Goal: Transaction & Acquisition: Purchase product/service

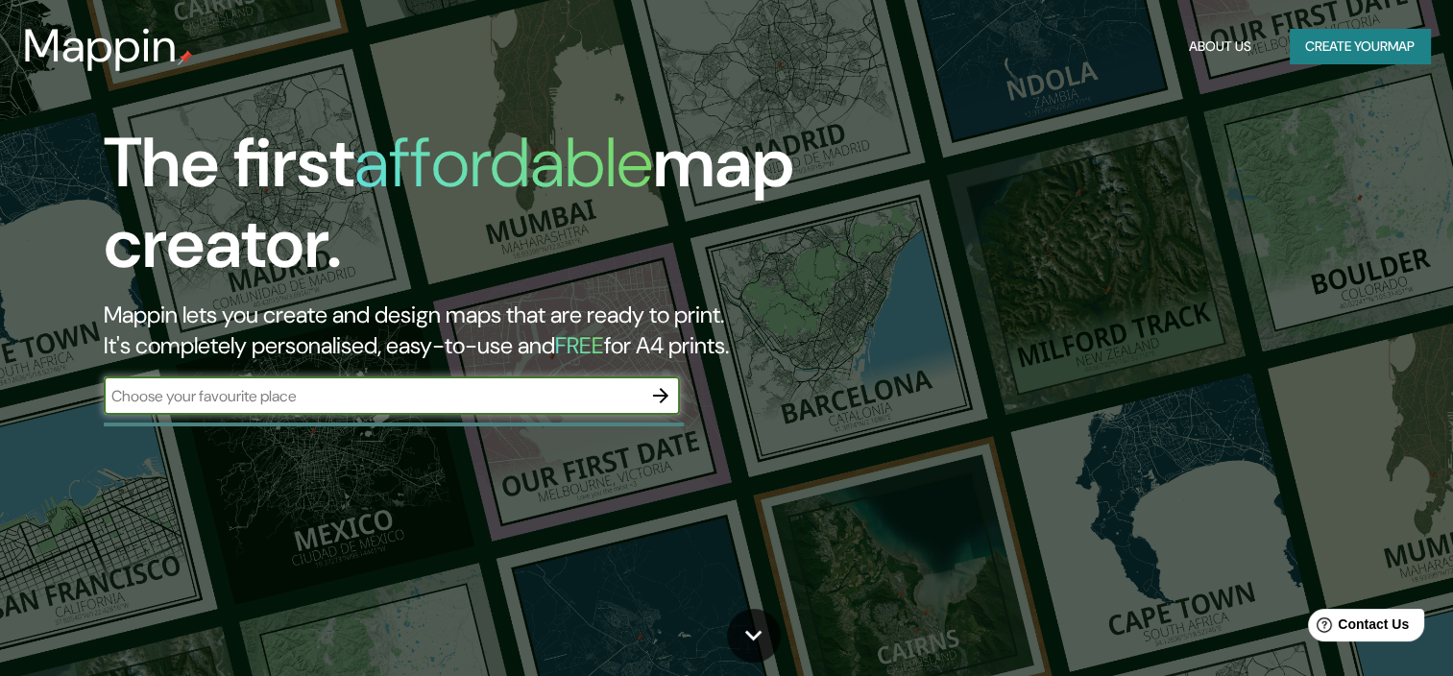
click at [298, 406] on input "text" at bounding box center [373, 396] width 538 height 22
type input "la huaca paita"
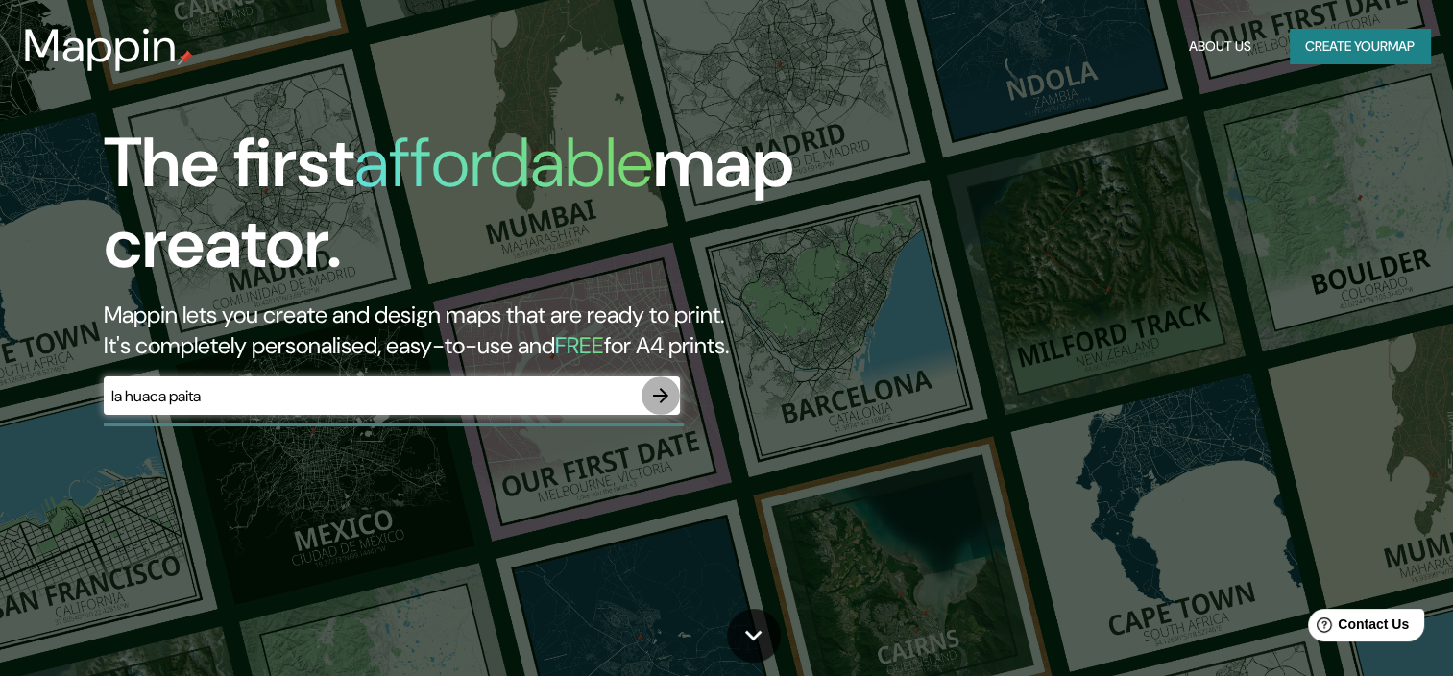
click at [652, 400] on icon "button" at bounding box center [660, 395] width 23 height 23
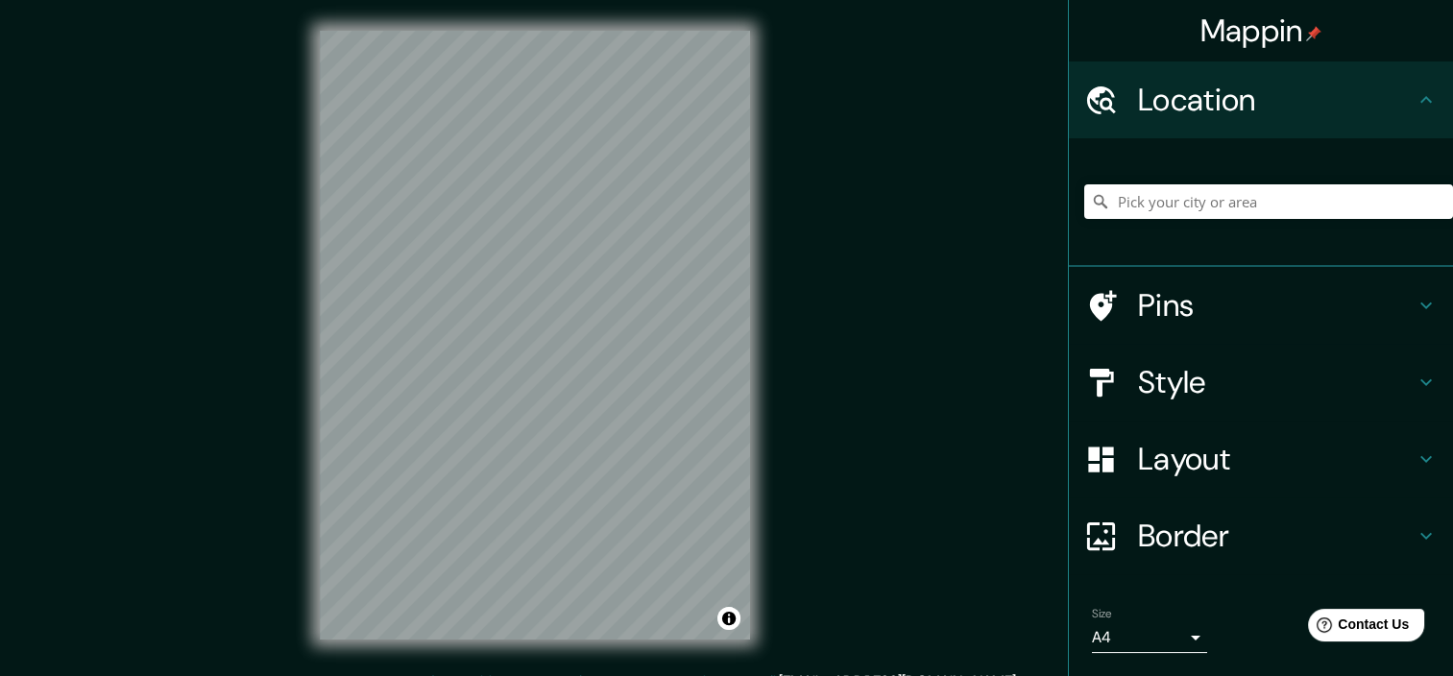
click at [1191, 380] on h4 "Style" at bounding box center [1276, 382] width 277 height 38
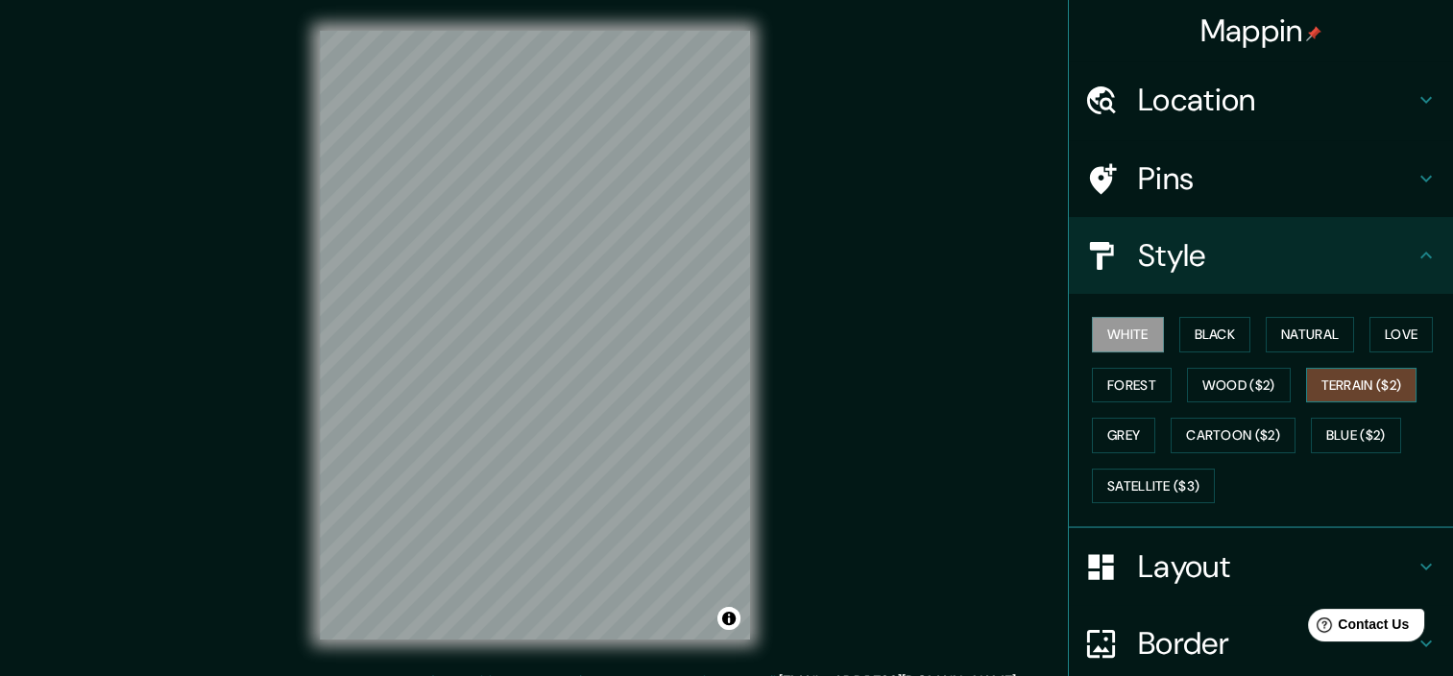
click at [1349, 387] on button "Terrain ($2)" at bounding box center [1361, 386] width 111 height 36
click at [1302, 334] on button "Natural" at bounding box center [1310, 335] width 88 height 36
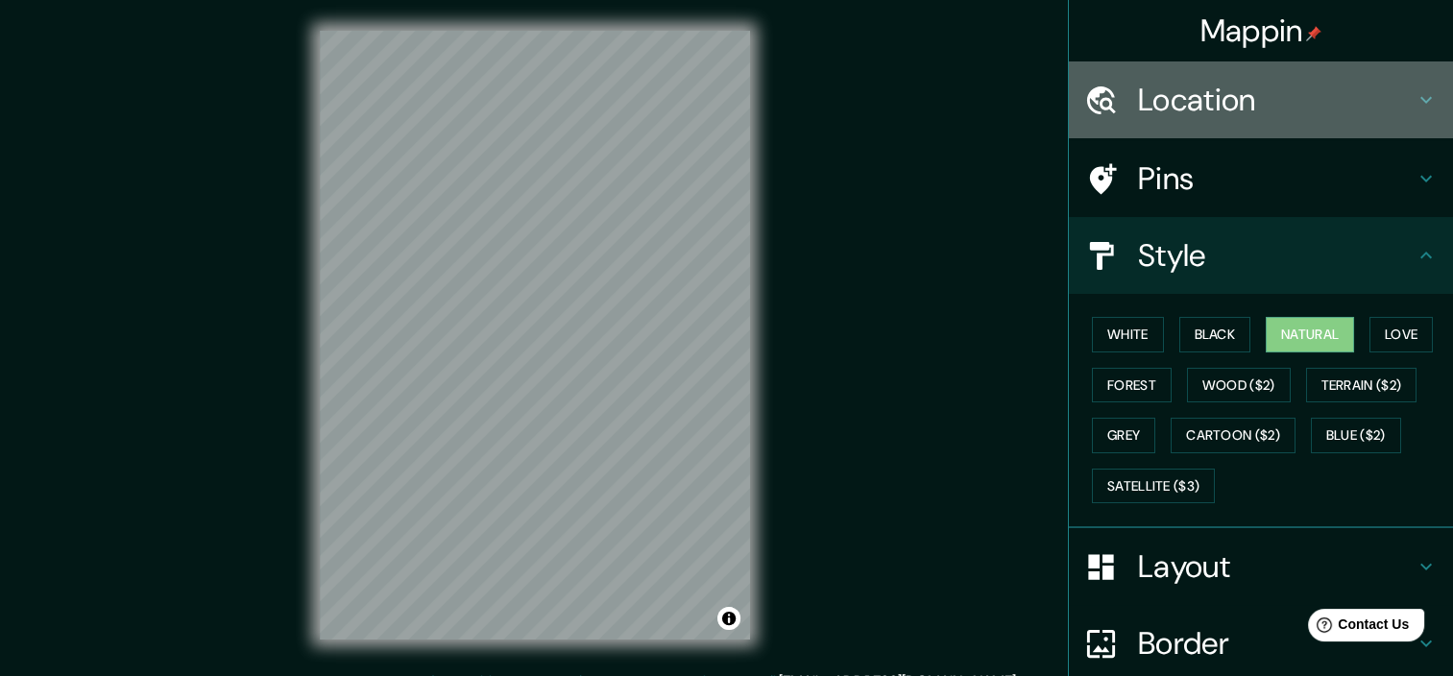
click at [1252, 74] on div "Location" at bounding box center [1261, 99] width 384 height 77
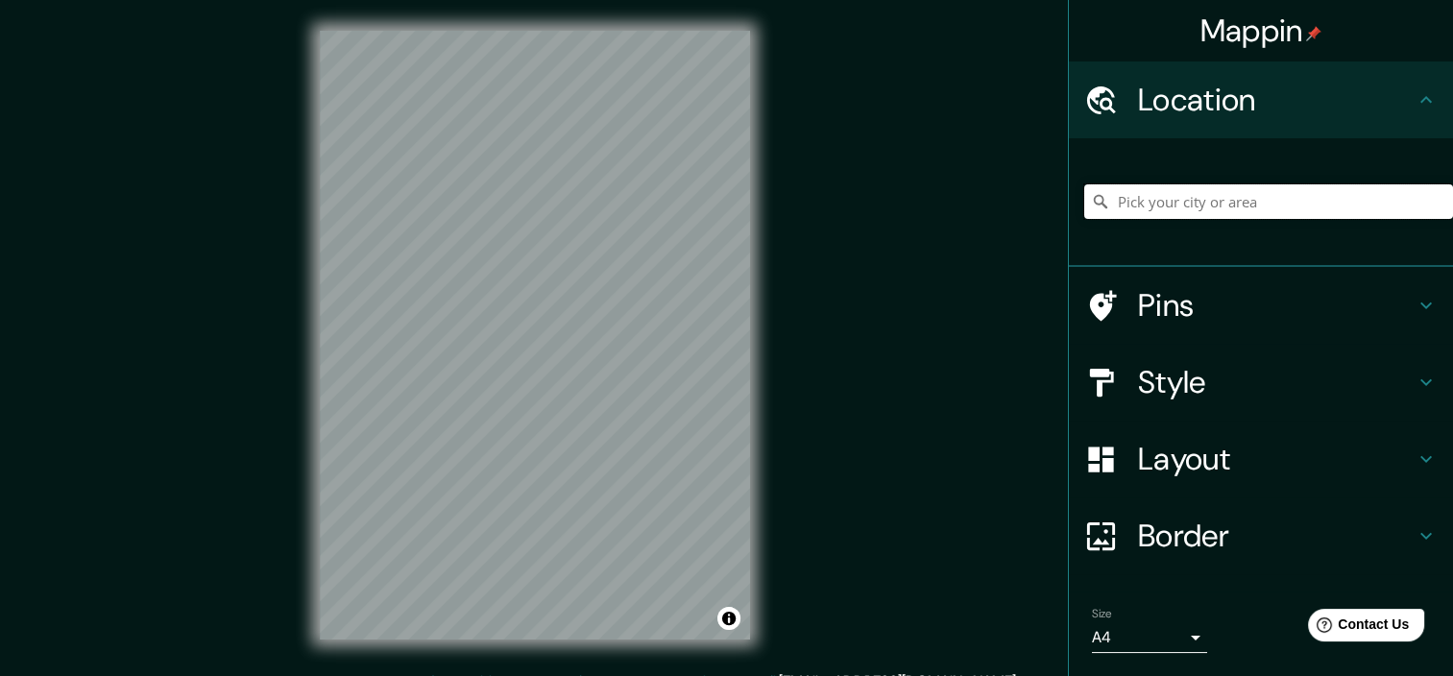
click at [1168, 189] on input "Pick your city or area" at bounding box center [1268, 201] width 369 height 35
click at [1304, 201] on input "Piura, [GEOGRAPHIC_DATA], [GEOGRAPHIC_DATA]" at bounding box center [1268, 201] width 369 height 35
drag, startPoint x: 1376, startPoint y: 211, endPoint x: 991, endPoint y: 221, distance: 385.3
click at [991, 221] on div "Mappin Location [GEOGRAPHIC_DATA], [GEOGRAPHIC_DATA], [GEOGRAPHIC_DATA] Pins St…" at bounding box center [726, 350] width 1453 height 701
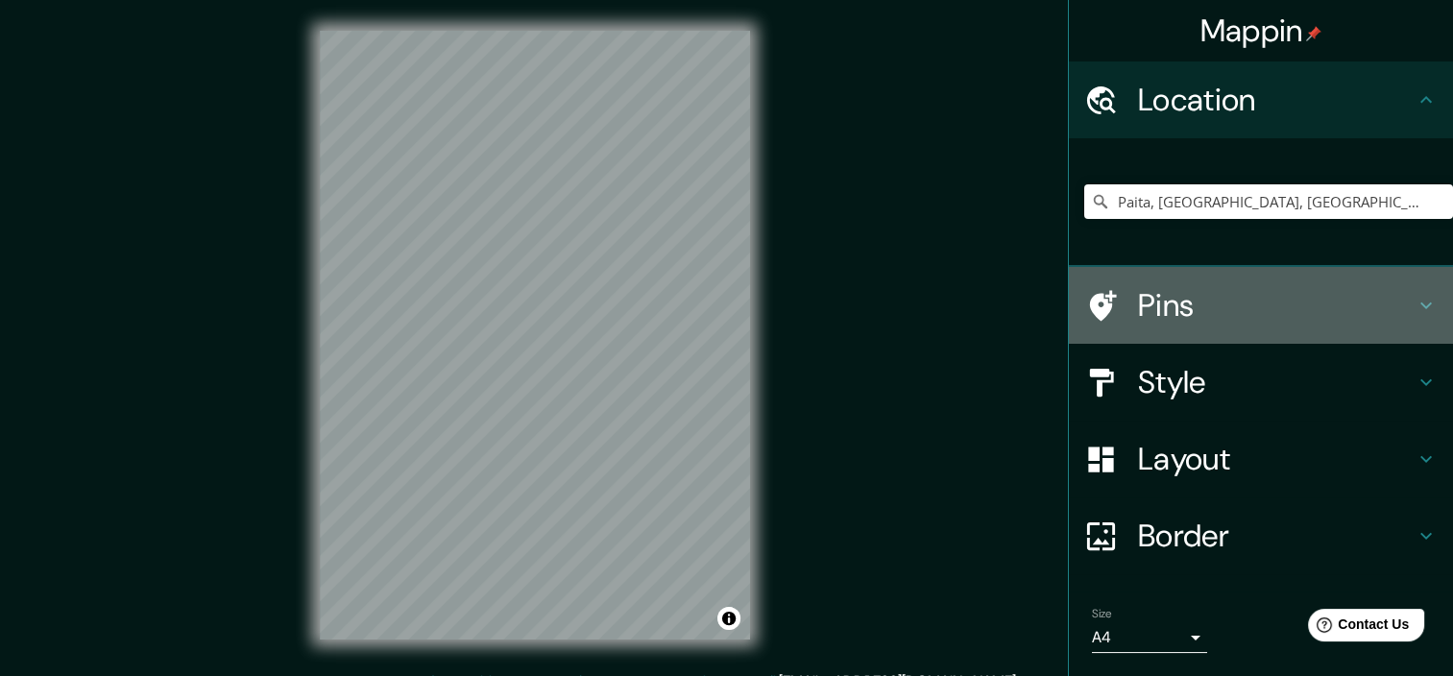
click at [1199, 298] on h4 "Pins" at bounding box center [1276, 305] width 277 height 38
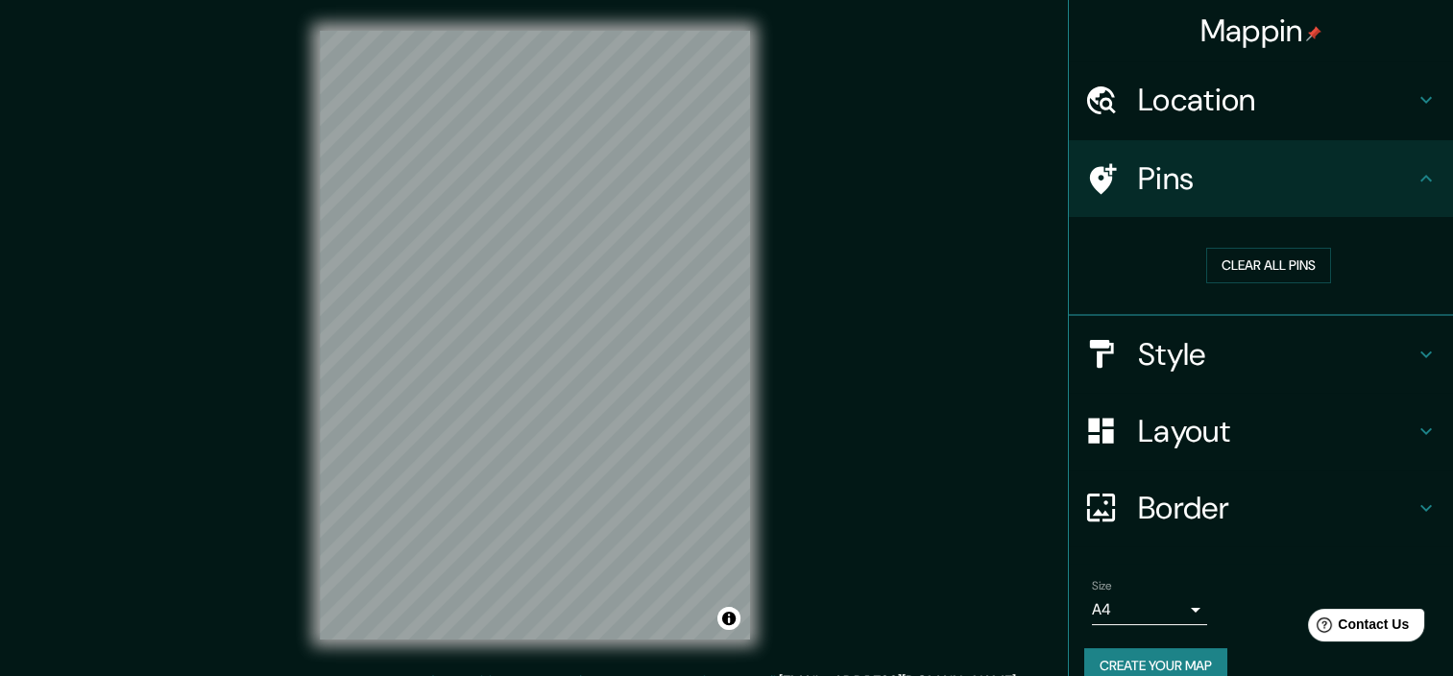
click at [1177, 178] on h4 "Pins" at bounding box center [1276, 178] width 277 height 38
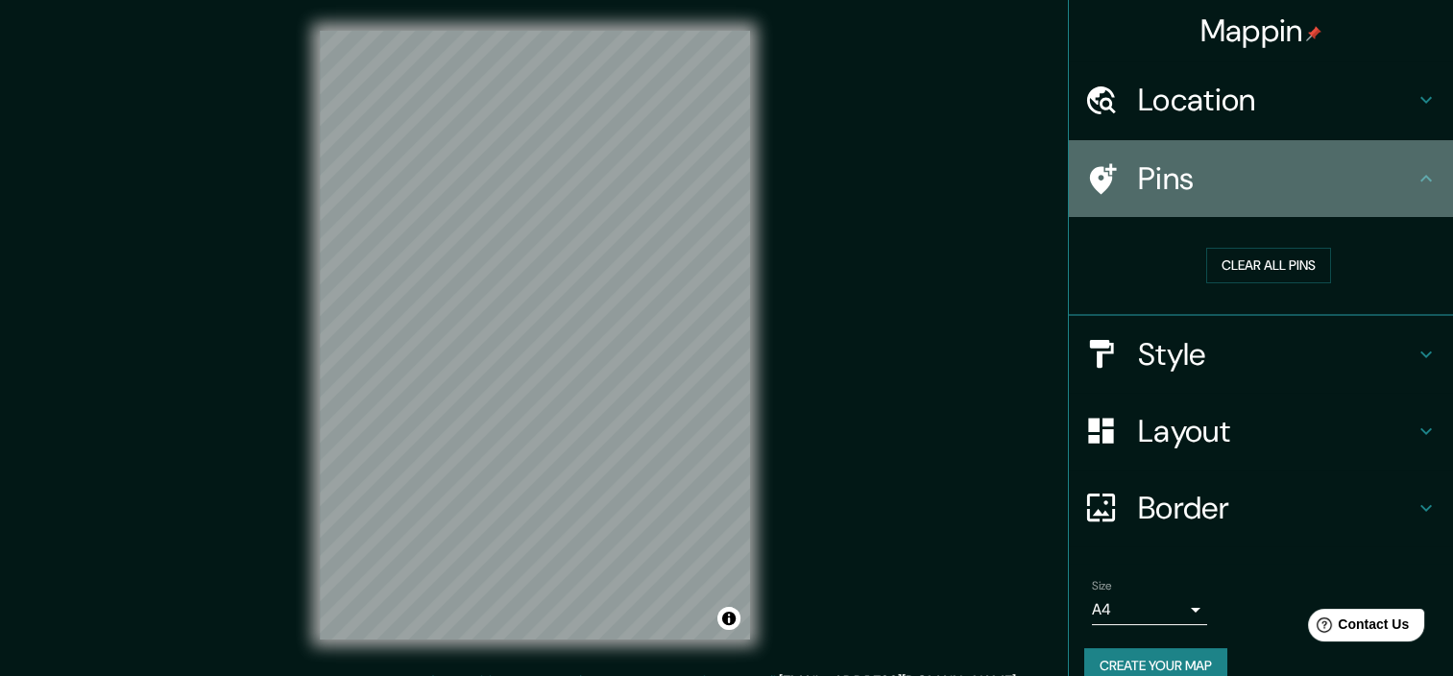
drag, startPoint x: 1411, startPoint y: 173, endPoint x: 1408, endPoint y: 212, distance: 39.5
click at [1415, 174] on icon at bounding box center [1426, 178] width 23 height 23
click at [1415, 176] on icon at bounding box center [1426, 178] width 23 height 23
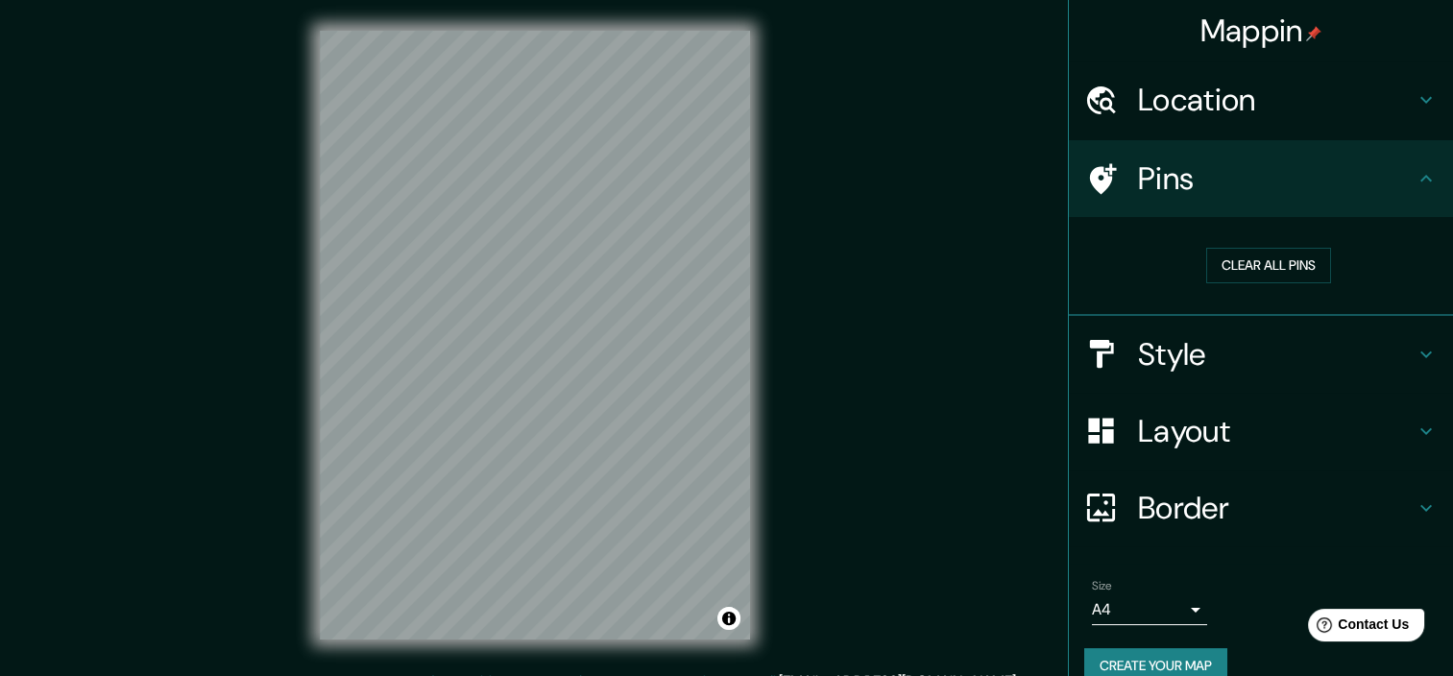
click at [1415, 180] on icon at bounding box center [1426, 178] width 23 height 23
click at [1406, 335] on div "Style" at bounding box center [1261, 354] width 384 height 77
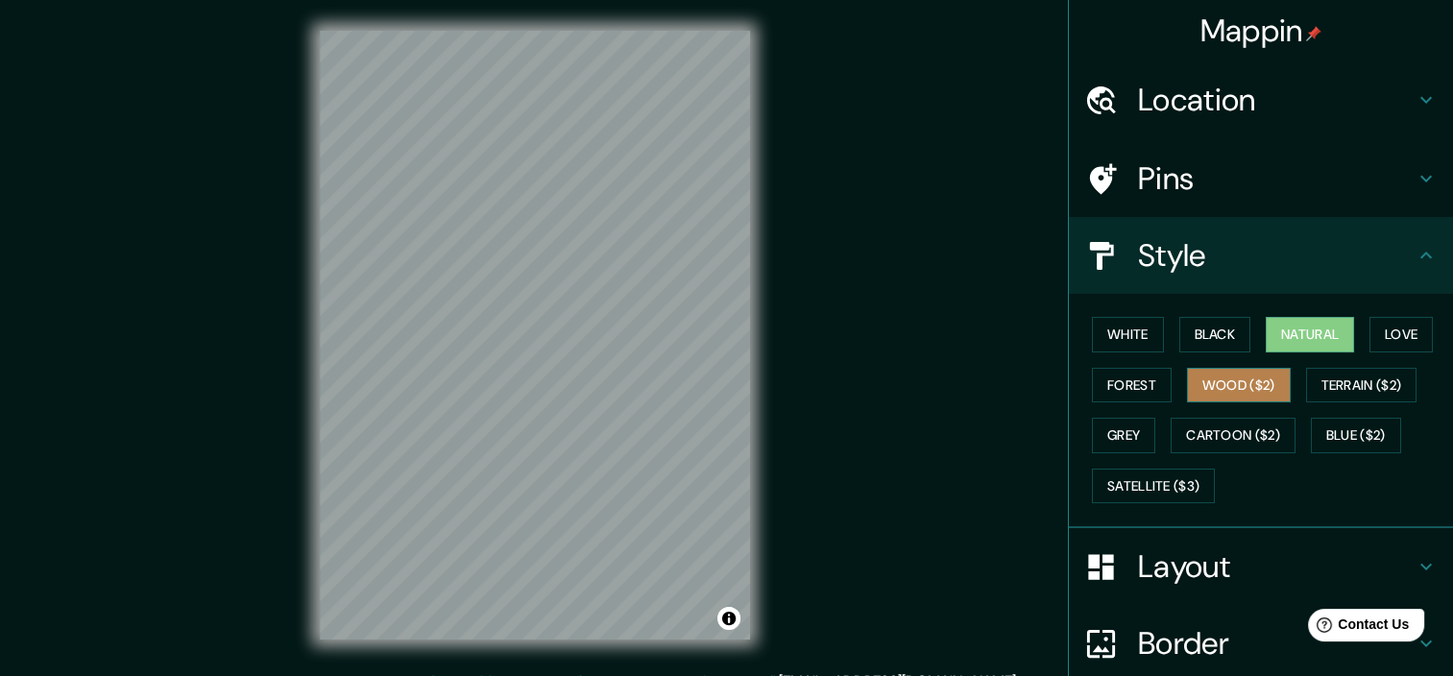
click at [1217, 385] on button "Wood ($2)" at bounding box center [1239, 386] width 104 height 36
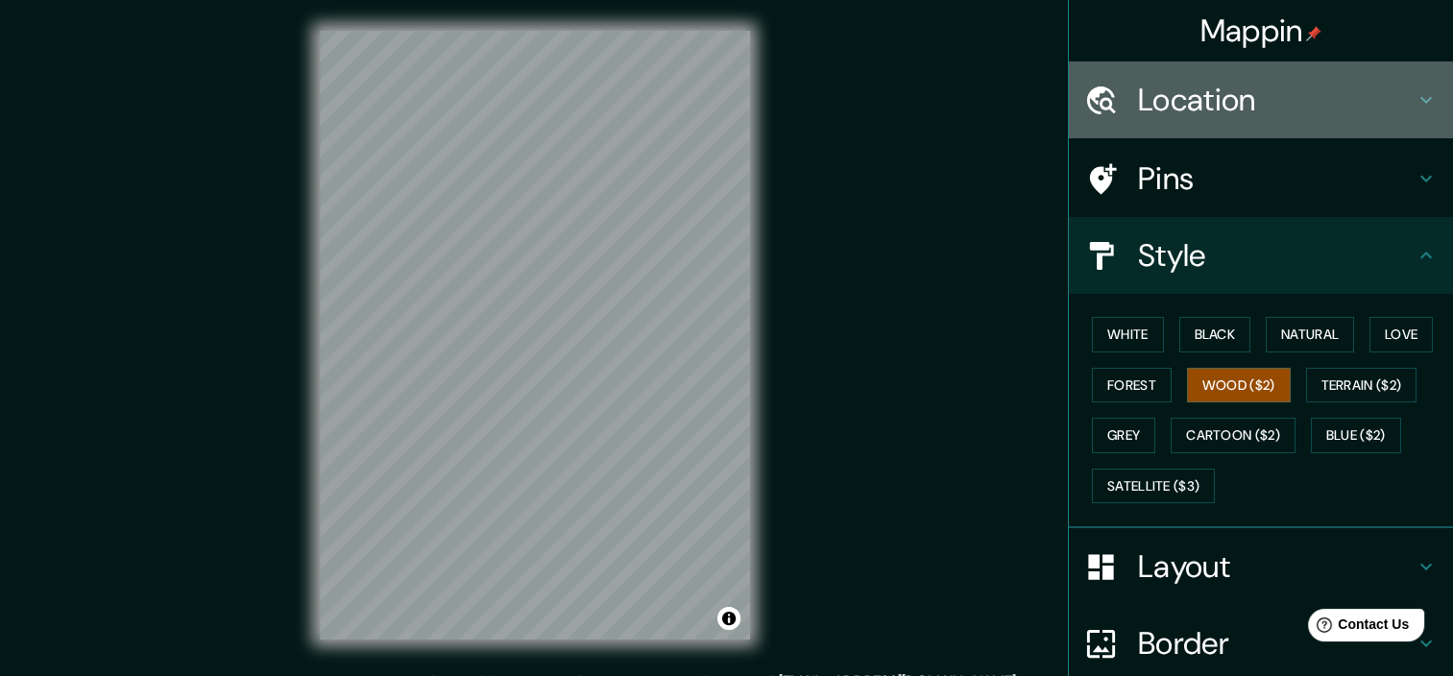
click at [1292, 84] on h4 "Location" at bounding box center [1276, 100] width 277 height 38
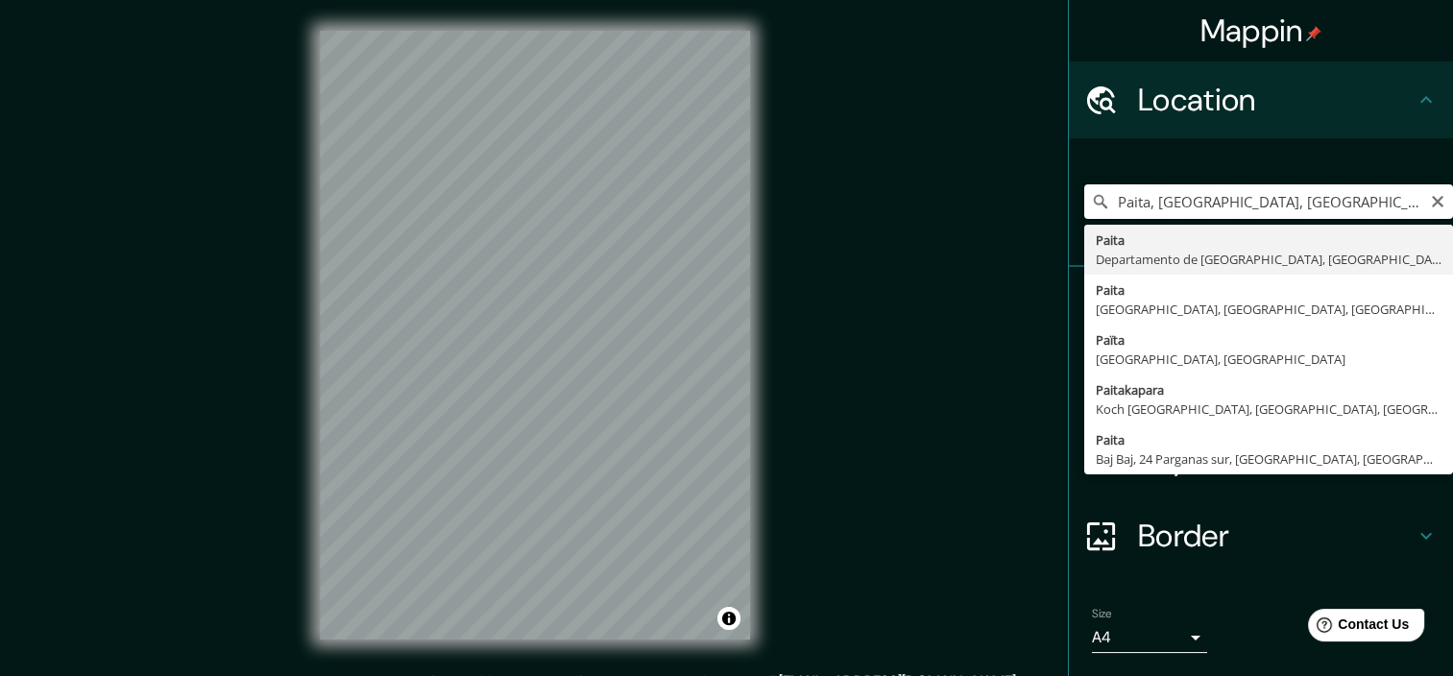
click at [1352, 206] on input "Paita, [GEOGRAPHIC_DATA], [GEOGRAPHIC_DATA]" at bounding box center [1268, 201] width 369 height 35
drag, startPoint x: 1222, startPoint y: 206, endPoint x: 1145, endPoint y: 208, distance: 76.9
click at [1145, 208] on input "Paita, [GEOGRAPHIC_DATA], [GEOGRAPHIC_DATA]" at bounding box center [1268, 201] width 369 height 35
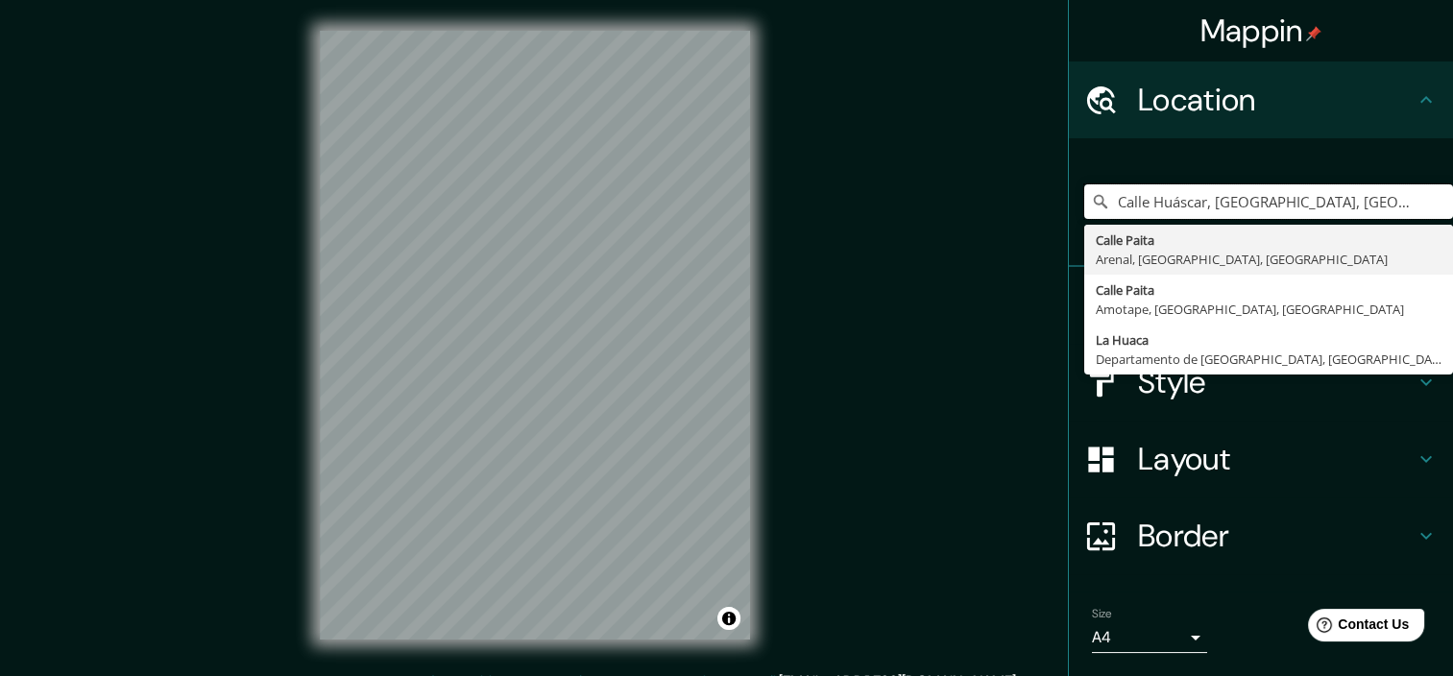
type input "Calle Huáscar, [GEOGRAPHIC_DATA], [GEOGRAPHIC_DATA], [GEOGRAPHIC_DATA]"
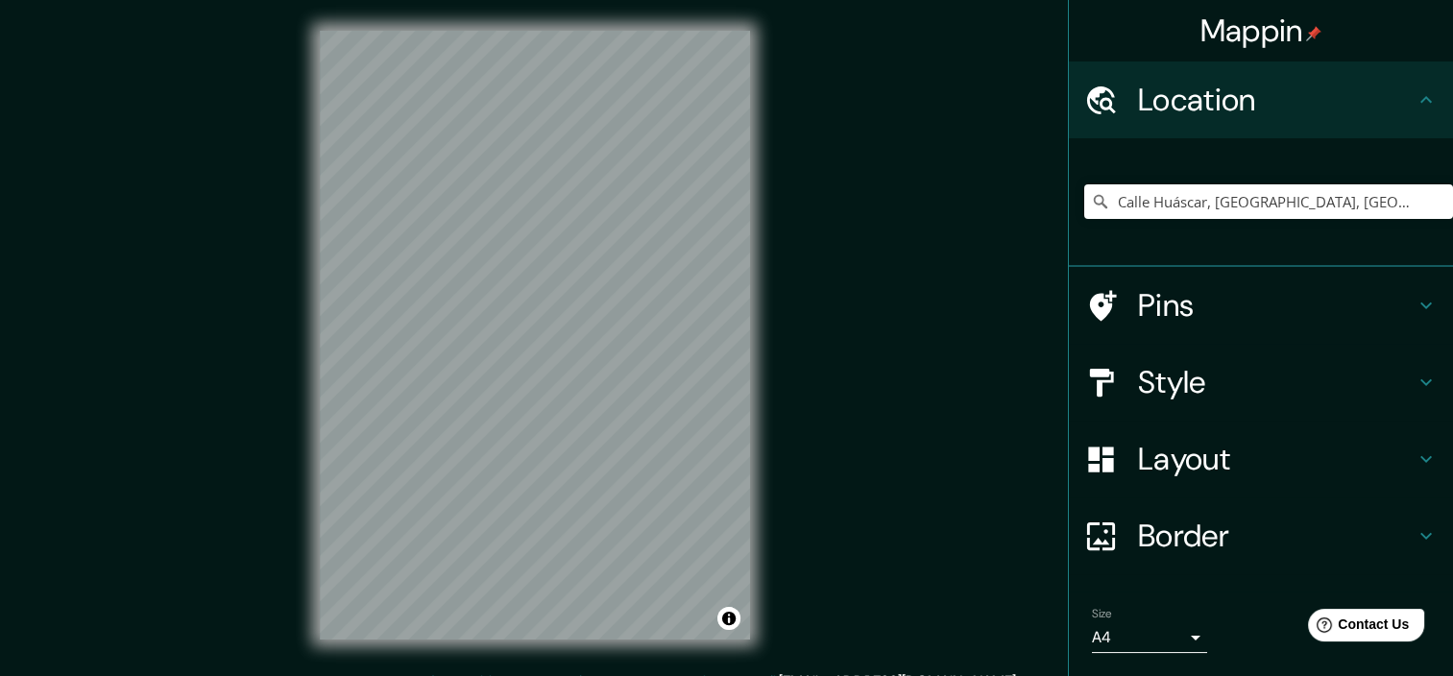
click at [1418, 387] on icon at bounding box center [1426, 382] width 23 height 23
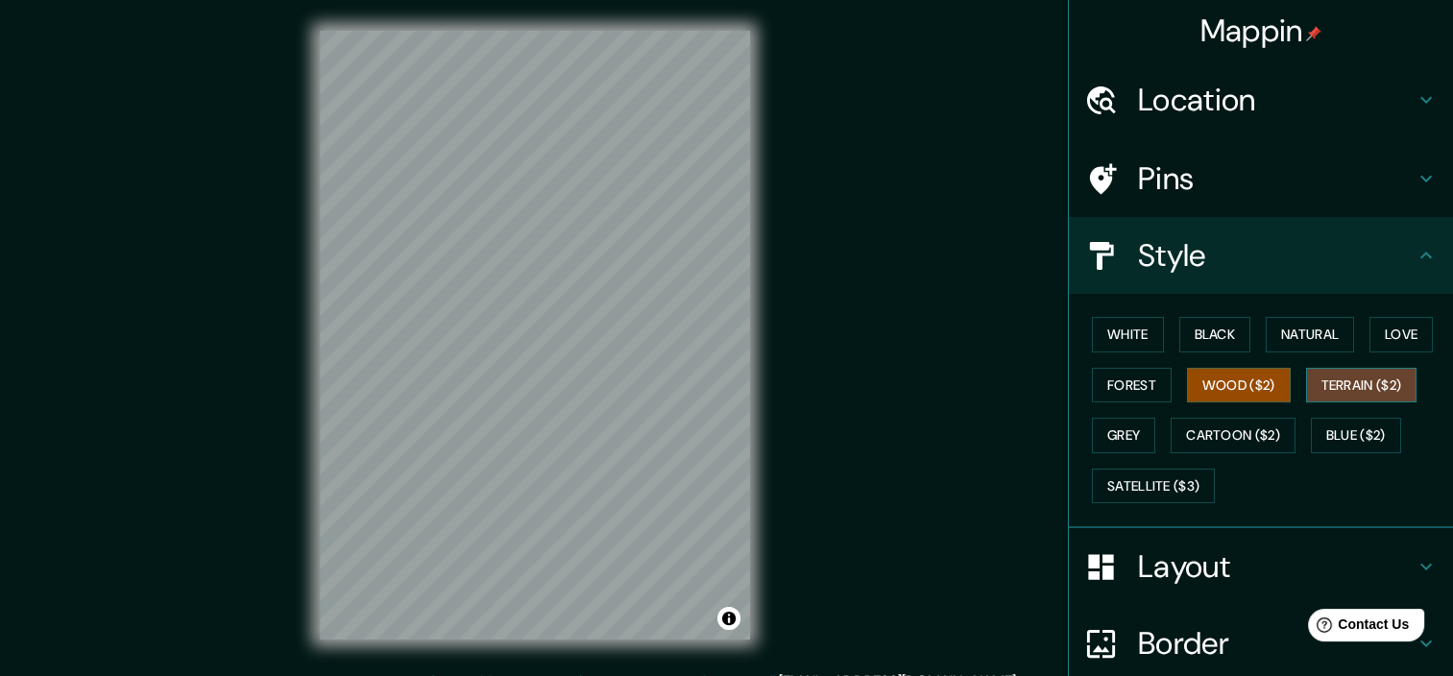
click at [1323, 383] on button "Terrain ($2)" at bounding box center [1361, 386] width 111 height 36
click at [1331, 429] on button "Blue ($2)" at bounding box center [1356, 436] width 90 height 36
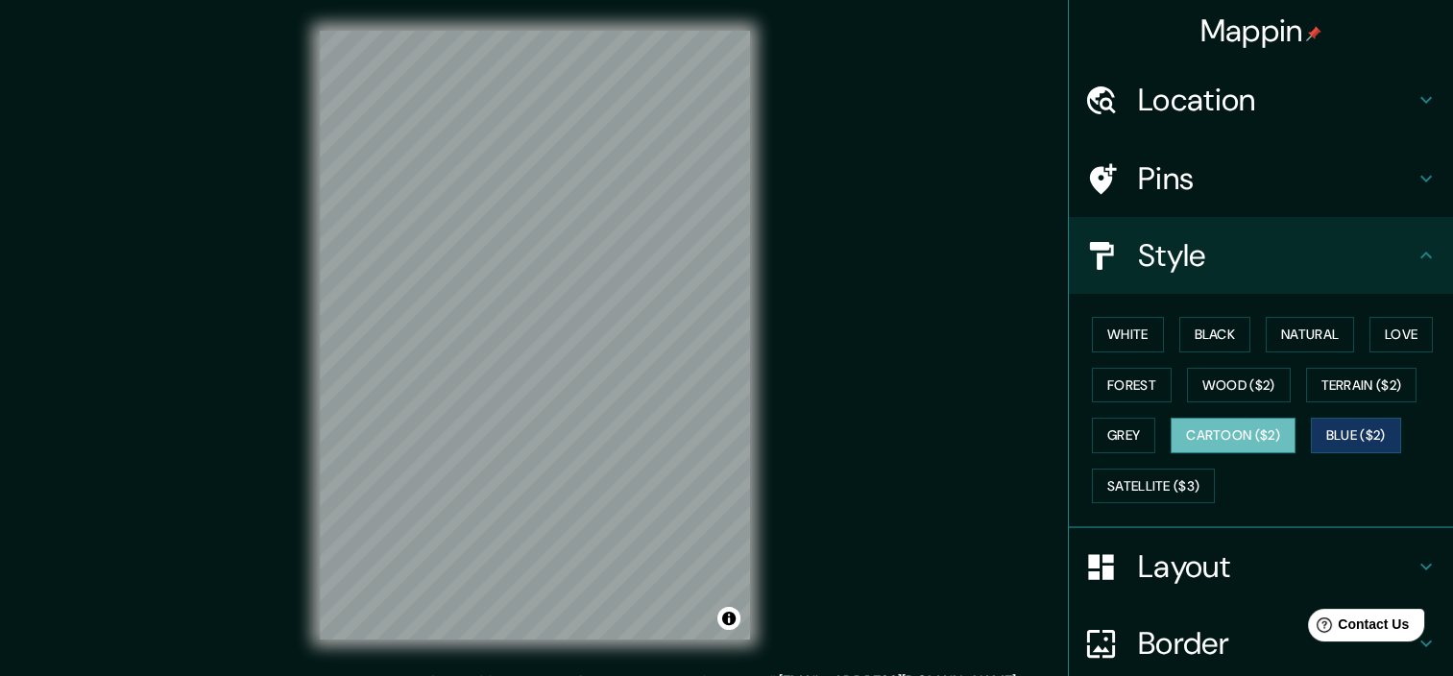
click at [1218, 435] on button "Cartoon ($2)" at bounding box center [1233, 436] width 125 height 36
click at [1092, 438] on button "Grey" at bounding box center [1123, 436] width 63 height 36
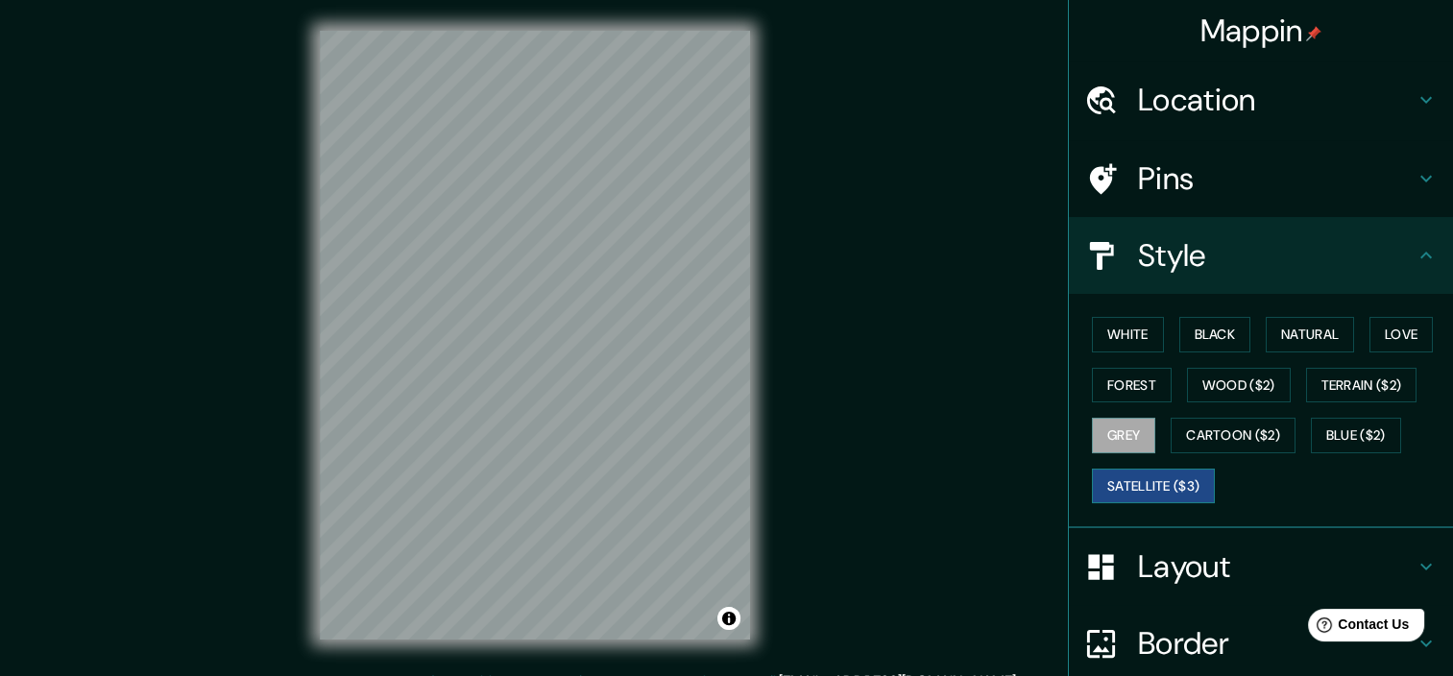
click at [1141, 484] on button "Satellite ($3)" at bounding box center [1153, 487] width 123 height 36
click at [1121, 338] on button "White" at bounding box center [1128, 335] width 72 height 36
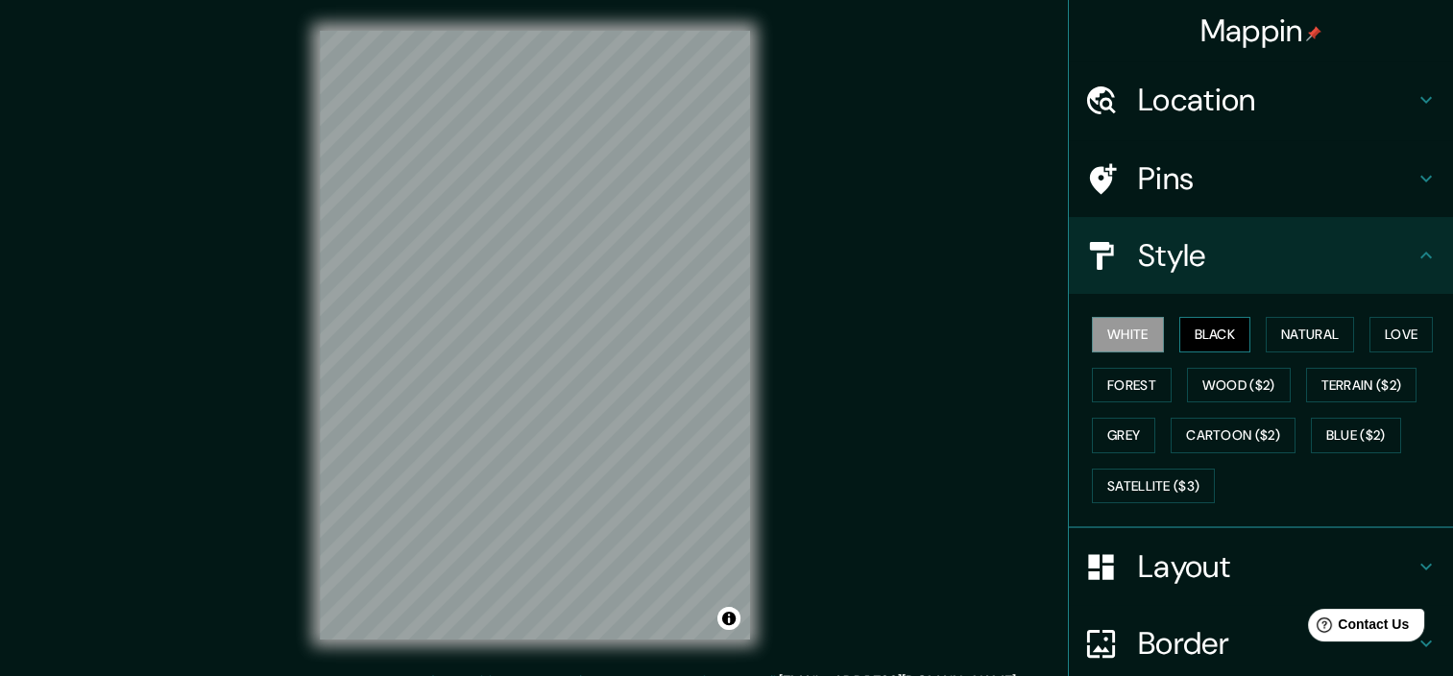
click at [1183, 335] on button "Black" at bounding box center [1216, 335] width 72 height 36
click at [1290, 335] on button "Natural" at bounding box center [1310, 335] width 88 height 36
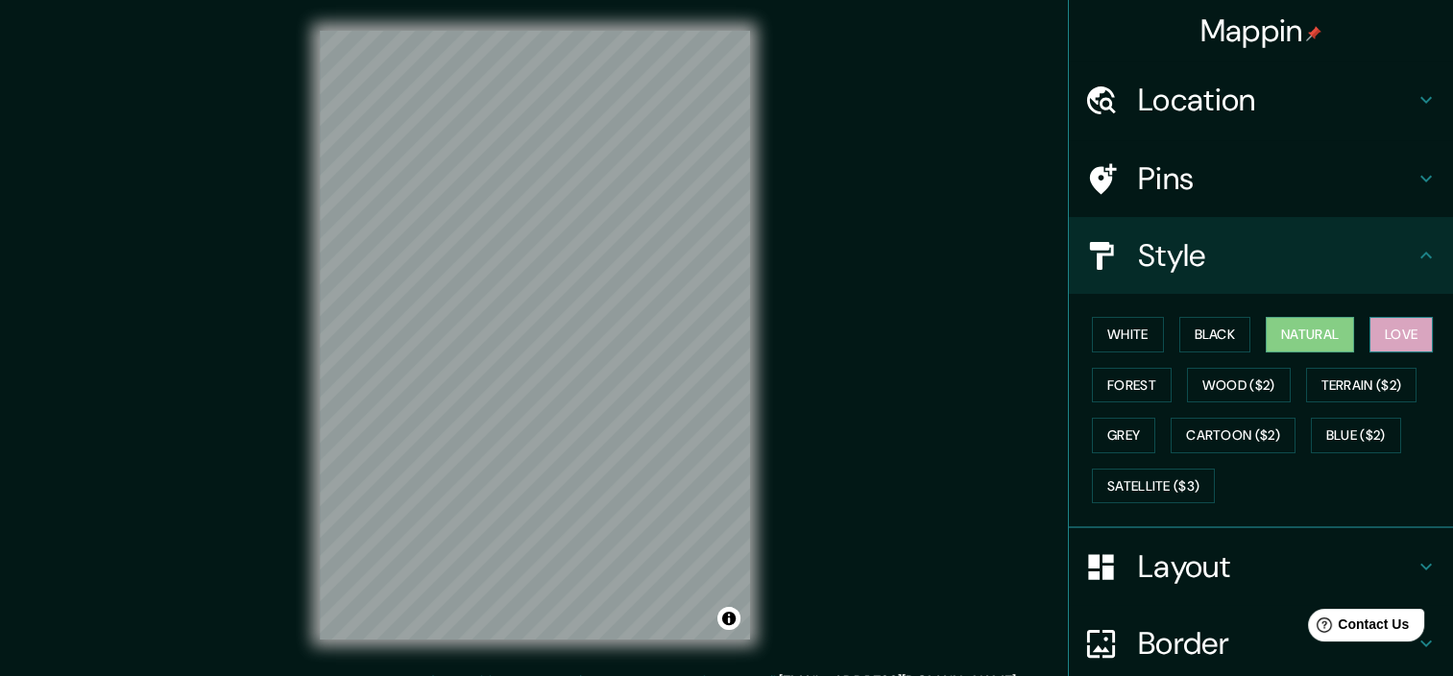
click at [1382, 338] on button "Love" at bounding box center [1401, 335] width 63 height 36
click at [1097, 379] on button "Forest" at bounding box center [1132, 386] width 80 height 36
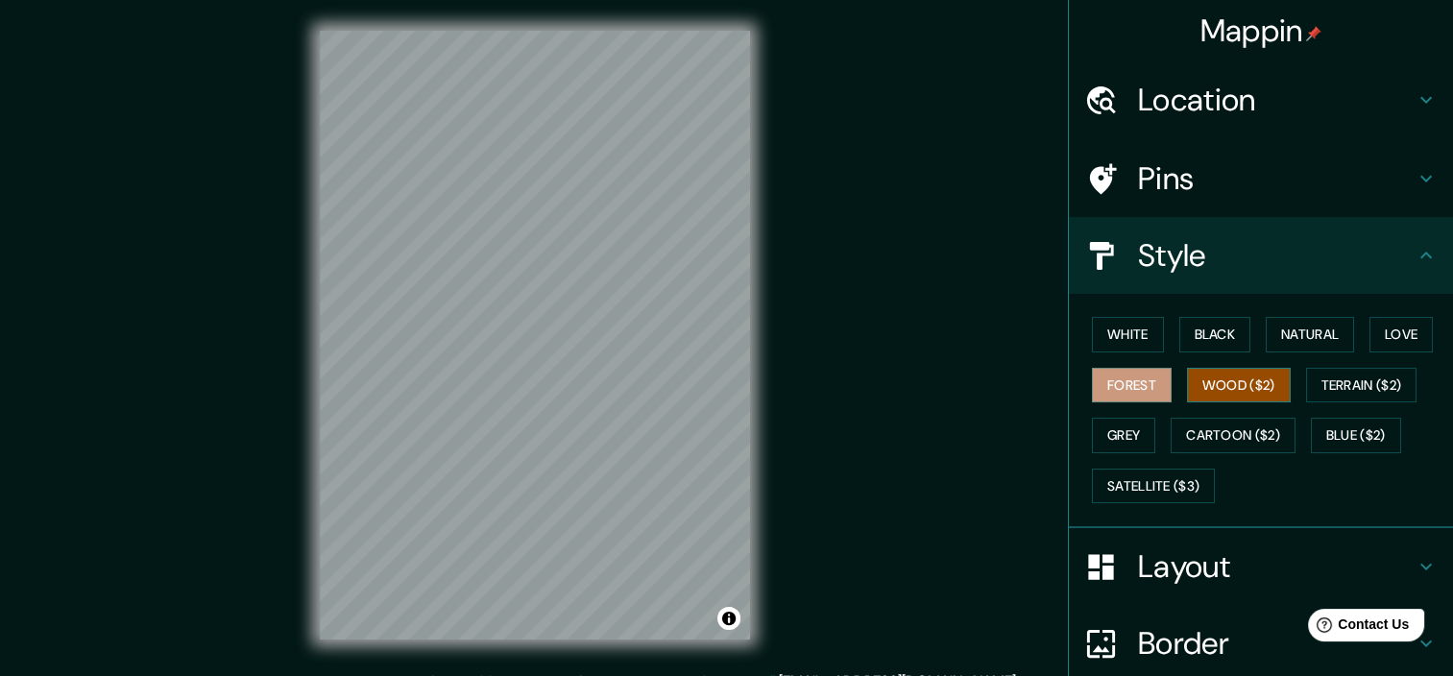
click at [1264, 388] on button "Wood ($2)" at bounding box center [1239, 386] width 104 height 36
